Goal: Information Seeking & Learning: Learn about a topic

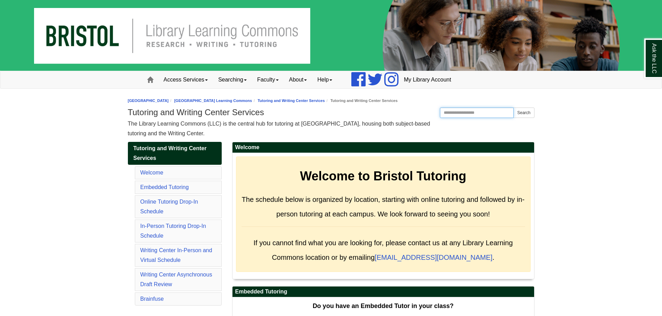
click at [484, 114] on input "Search the Website" at bounding box center [477, 113] width 74 height 10
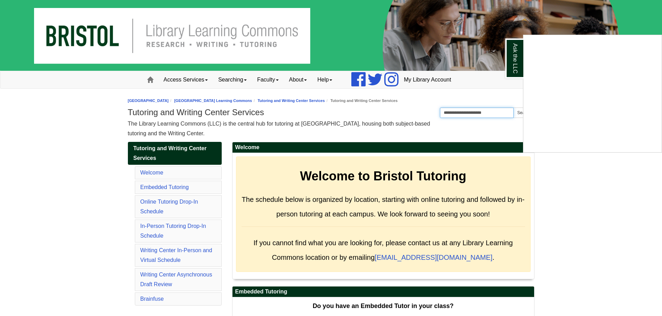
type input "**********"
click at [513, 108] on button "Search" at bounding box center [523, 113] width 21 height 10
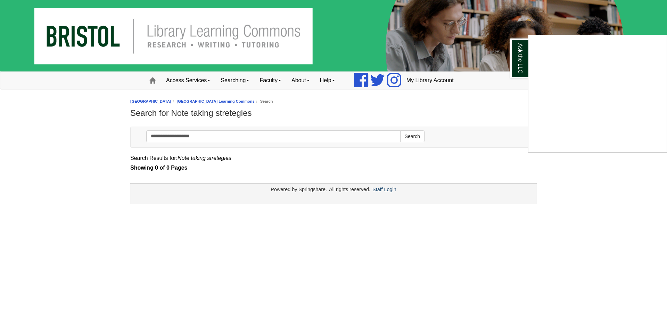
click at [206, 133] on div "Ask the LLC" at bounding box center [333, 158] width 667 height 316
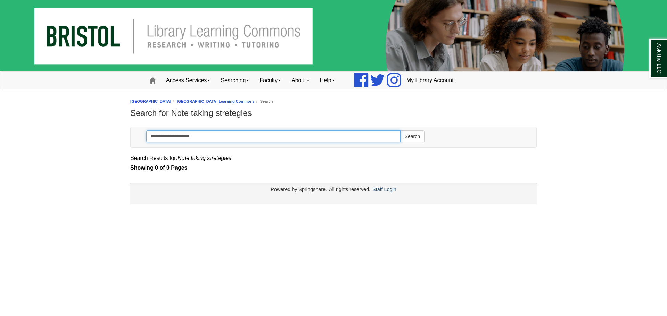
click at [206, 133] on input "**********" at bounding box center [273, 137] width 254 height 12
click at [400, 131] on button "Search" at bounding box center [412, 137] width 24 height 12
type input "*****"
click at [400, 131] on button "Search" at bounding box center [412, 137] width 24 height 12
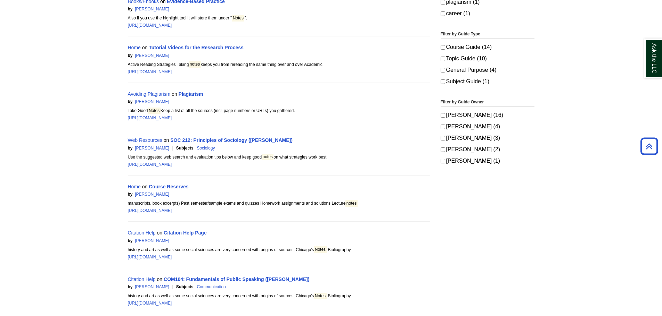
scroll to position [417, 0]
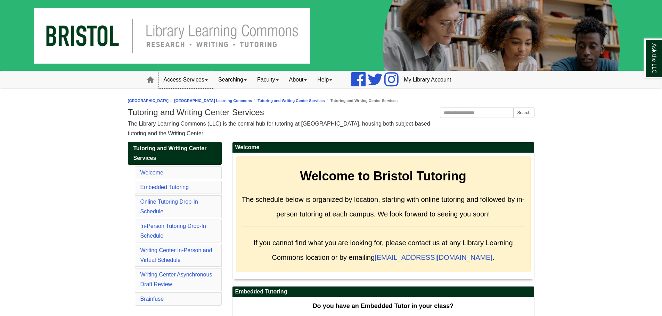
click at [174, 78] on link "Access Services" at bounding box center [185, 79] width 55 height 17
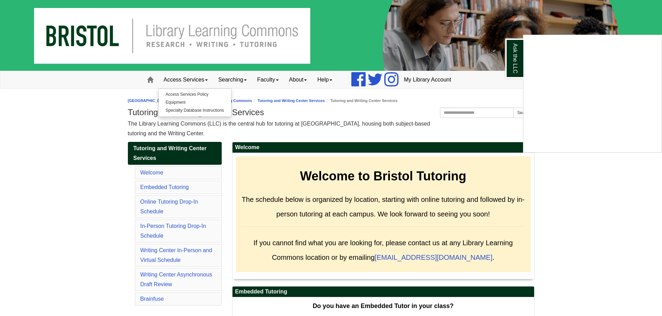
click at [483, 112] on div "Ask the LLC" at bounding box center [331, 158] width 662 height 316
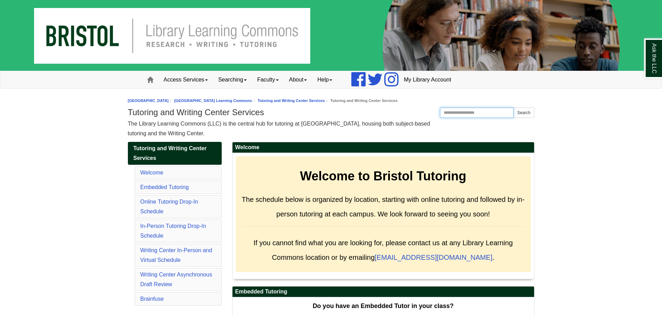
click at [483, 112] on input "Search the Website" at bounding box center [477, 113] width 74 height 10
type input "*"
type input "**********"
click at [513, 108] on button "Search" at bounding box center [523, 113] width 21 height 10
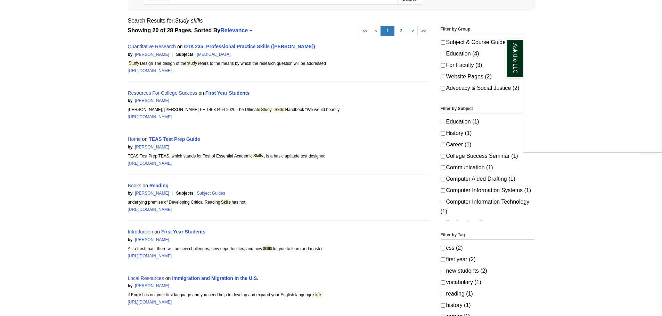
scroll to position [139, 0]
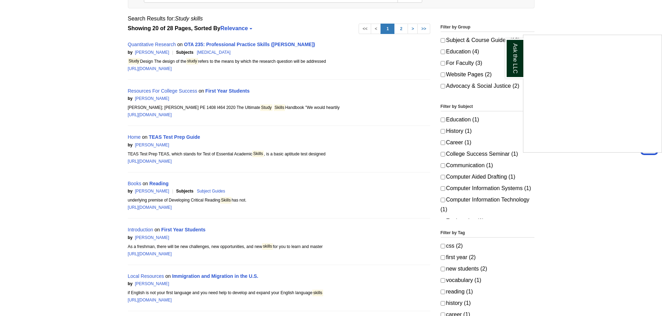
click at [154, 90] on div "Ask the LLC" at bounding box center [331, 158] width 662 height 316
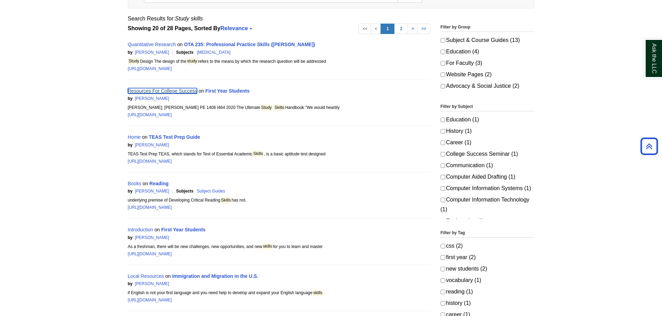
click at [189, 90] on link "Resources For College Success" at bounding box center [162, 91] width 69 height 6
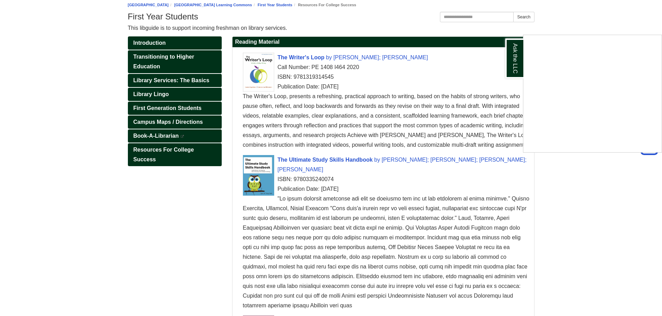
scroll to position [69, 0]
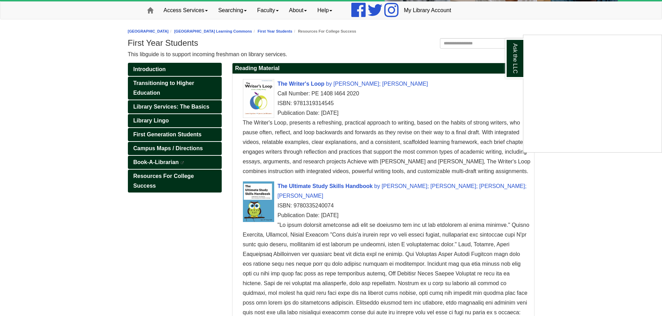
click at [323, 183] on div "Ask the LLC" at bounding box center [331, 158] width 662 height 316
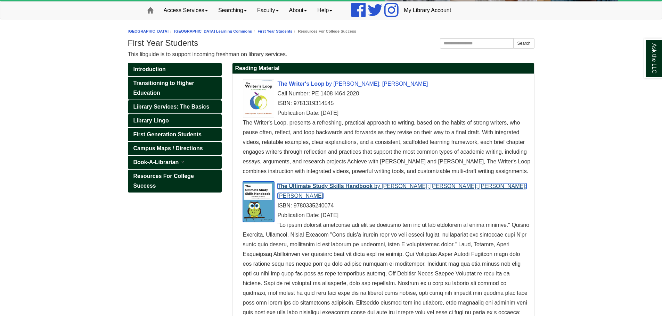
click at [328, 186] on span "The Ultimate Study Skills Handbook" at bounding box center [325, 186] width 95 height 6
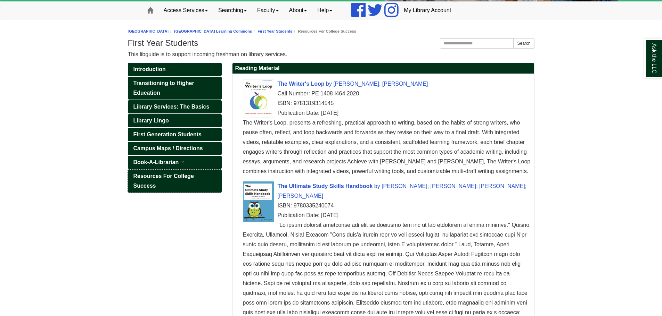
click at [182, 181] on link "Resources For College Success" at bounding box center [175, 181] width 94 height 23
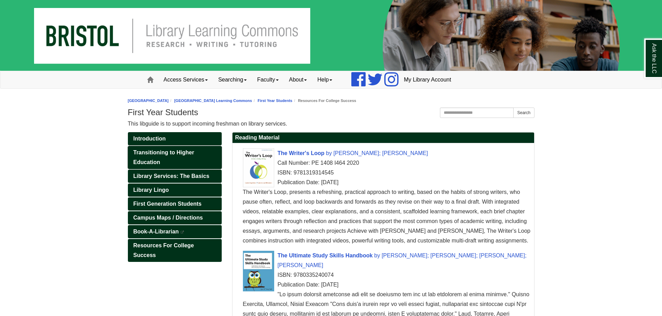
click at [163, 161] on link "Transitioning to Higher Education" at bounding box center [175, 157] width 94 height 23
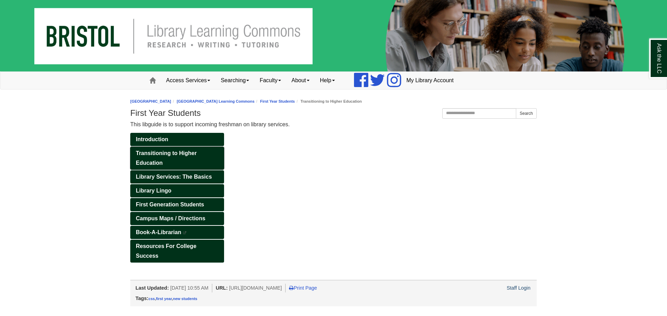
click at [181, 153] on span "Transitioning to Higher Education" at bounding box center [166, 158] width 61 height 16
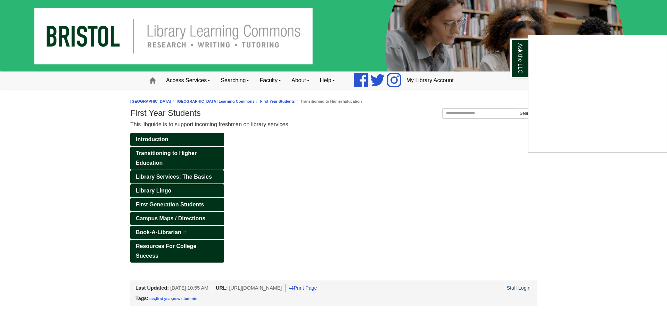
click at [150, 139] on div "Ask the LLC" at bounding box center [333, 158] width 667 height 316
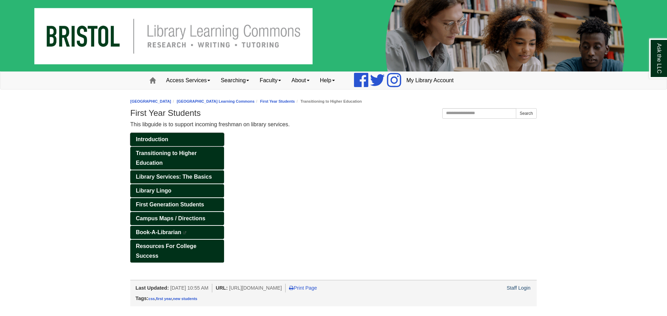
click at [150, 139] on span "Introduction" at bounding box center [152, 140] width 32 height 6
